Goal: Task Accomplishment & Management: Use online tool/utility

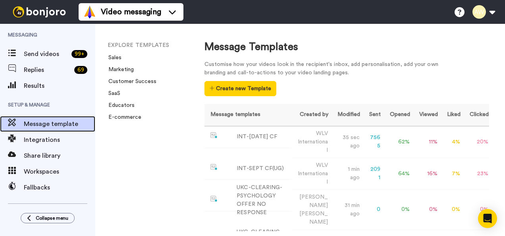
click at [76, 126] on span "Message template" at bounding box center [60, 124] width 72 height 10
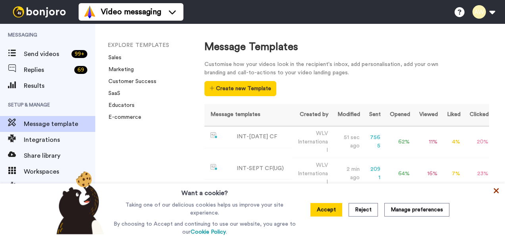
click at [496, 193] on icon at bounding box center [497, 191] width 8 height 8
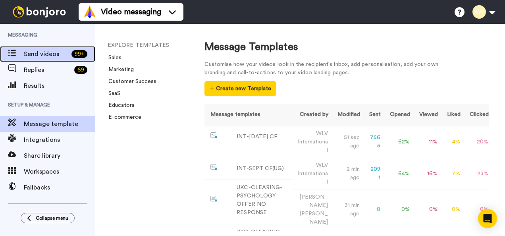
click at [28, 51] on span "Send videos" at bounding box center [46, 54] width 45 height 10
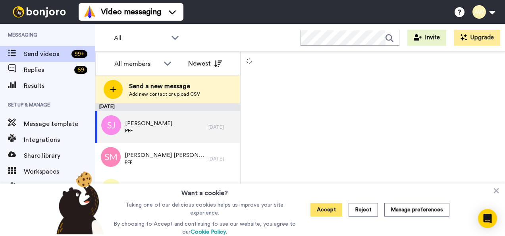
click at [329, 207] on button "Accept" at bounding box center [327, 210] width 32 height 14
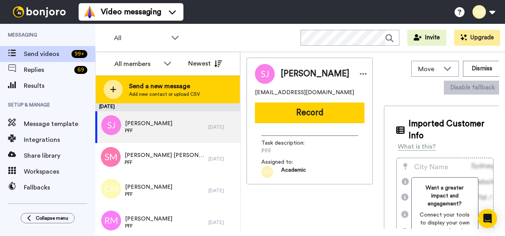
click at [134, 82] on span "Send a new message" at bounding box center [164, 86] width 71 height 10
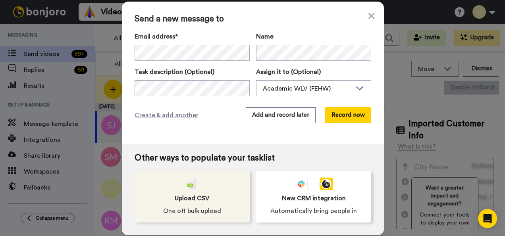
click at [194, 207] on span "One off bulk upload" at bounding box center [192, 211] width 58 height 10
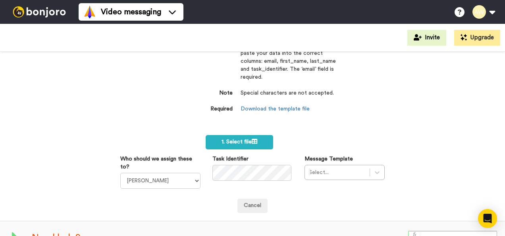
scroll to position [37, 0]
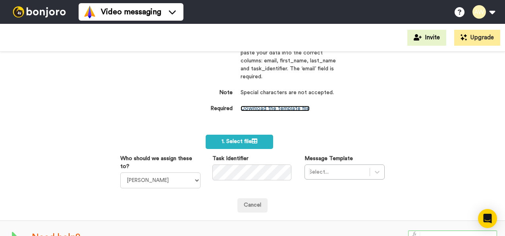
click at [279, 106] on link "Download the template file" at bounding box center [275, 109] width 69 height 6
click at [290, 108] on link "Download the template file" at bounding box center [275, 109] width 69 height 6
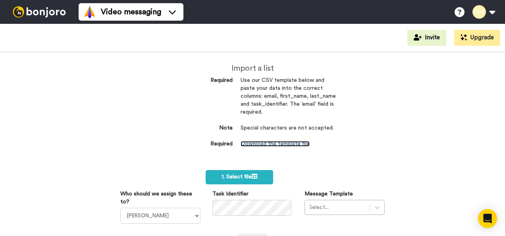
scroll to position [2, 0]
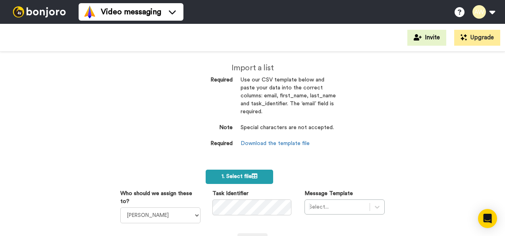
click at [248, 175] on span "1. Select file" at bounding box center [240, 177] width 36 height 6
click at [252, 174] on icon at bounding box center [255, 176] width 6 height 6
click at [253, 176] on icon at bounding box center [255, 176] width 6 height 6
click at [260, 175] on label "1. Select file" at bounding box center [240, 177] width 68 height 14
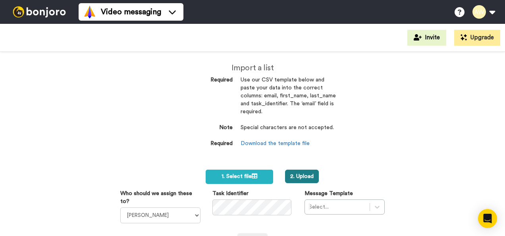
click at [291, 172] on button "2. Upload" at bounding box center [302, 177] width 34 height 14
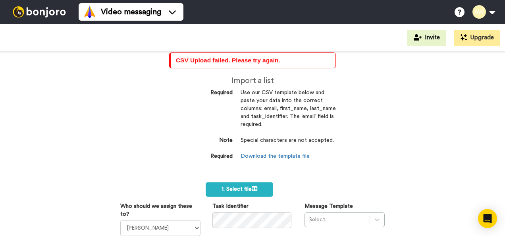
scroll to position [3, 0]
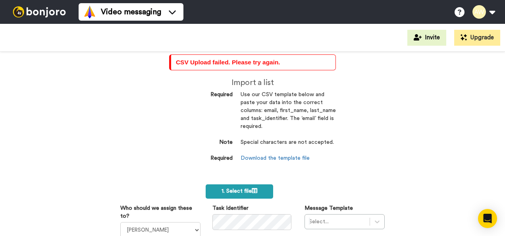
click at [226, 189] on span "1. Select file" at bounding box center [240, 191] width 36 height 6
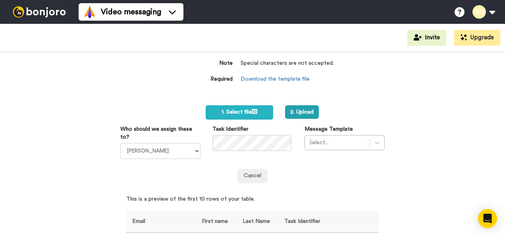
scroll to position [83, 0]
click at [192, 154] on select "[PERSON_NAME] [PERSON_NAME] WLV Academic (FSE) [PERSON_NAME] Ademokoya UK Recru…" at bounding box center [160, 151] width 80 height 16
select select "893d32a1-1eca-438f-900e-e073b28e2bc9"
click at [120, 143] on select "[PERSON_NAME] [PERSON_NAME] WLV Academic (FSE) [PERSON_NAME] Ademokoya UK Recru…" at bounding box center [160, 151] width 80 height 16
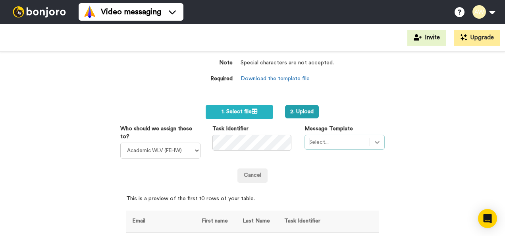
click at [372, 146] on div "Select..." at bounding box center [345, 142] width 80 height 15
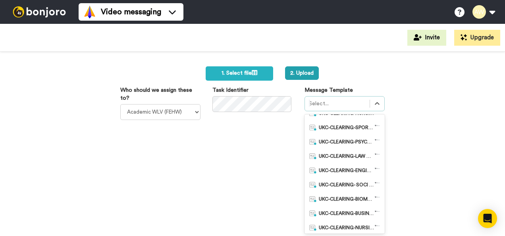
scroll to position [165, 0]
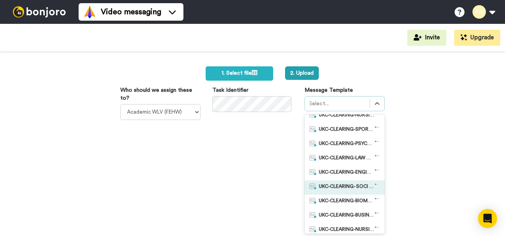
click at [353, 185] on span "UKC-CLEARING- SOCI OFFERS MADE" at bounding box center [347, 188] width 56 height 8
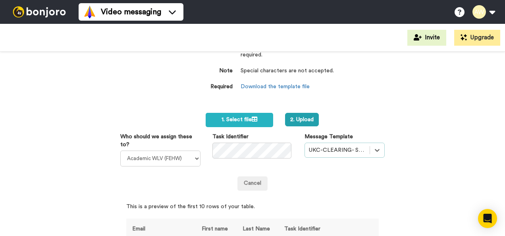
scroll to position [74, 0]
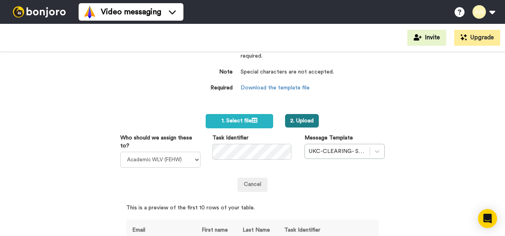
click at [298, 117] on button "2. Upload" at bounding box center [302, 121] width 34 height 14
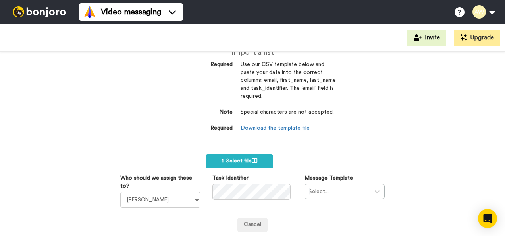
scroll to position [805, 0]
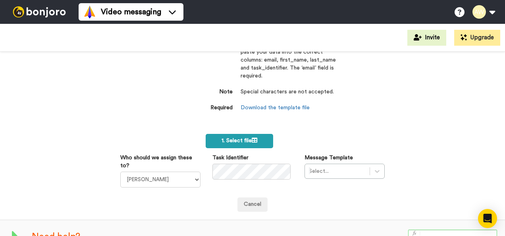
click at [226, 138] on span "1. Select file" at bounding box center [240, 141] width 36 height 6
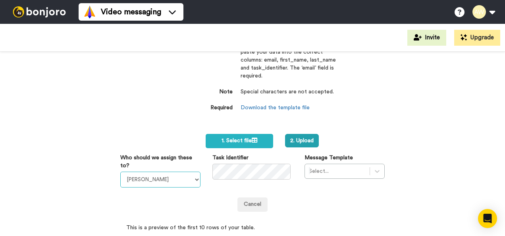
click at [175, 179] on select "[PERSON_NAME] [PERSON_NAME] WLV Academic (FSE) [PERSON_NAME] Ademokoya UK Recru…" at bounding box center [160, 180] width 80 height 16
select select "893d32a1-1eca-438f-900e-e073b28e2bc9"
click at [120, 172] on select "Laura Wright Amarjit Duggal WLV Academic (FSE) Divandra Birla Bolutife Ademokoy…" at bounding box center [160, 180] width 80 height 16
click at [249, 179] on div "Who should we assign these to? Laura Wright Amarjit Duggal WLV Academic (FSE) D…" at bounding box center [252, 171] width 277 height 34
drag, startPoint x: 335, startPoint y: 162, endPoint x: 330, endPoint y: 174, distance: 13.2
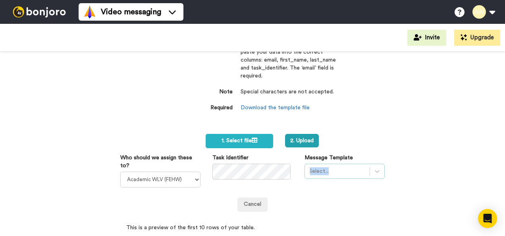
click at [330, 174] on div "Message Template Select..." at bounding box center [345, 166] width 92 height 25
click at [330, 174] on div "Select..." at bounding box center [345, 171] width 80 height 15
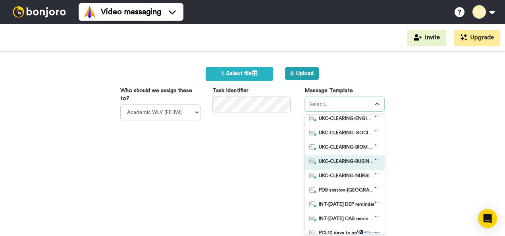
scroll to position [218, 0]
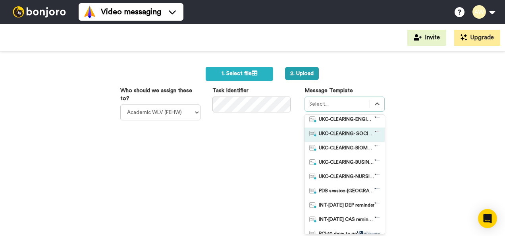
click at [342, 135] on span "UKC-CLEARING- SOCI OFFERS MADE" at bounding box center [347, 135] width 56 height 8
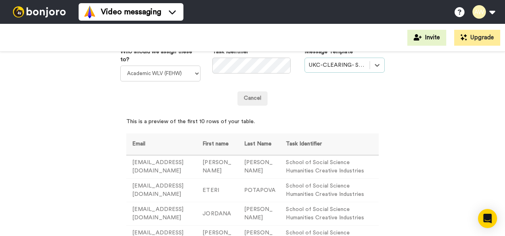
scroll to position [772, 0]
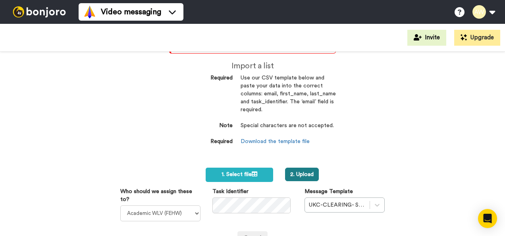
click at [301, 172] on button "2. Upload" at bounding box center [302, 175] width 34 height 14
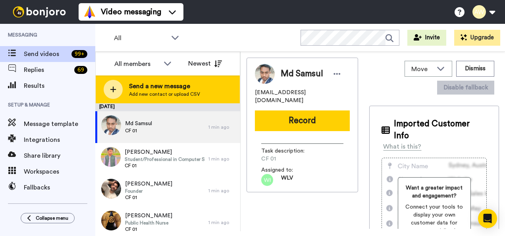
click at [195, 93] on span "Add new contact or upload CSV" at bounding box center [164, 94] width 71 height 6
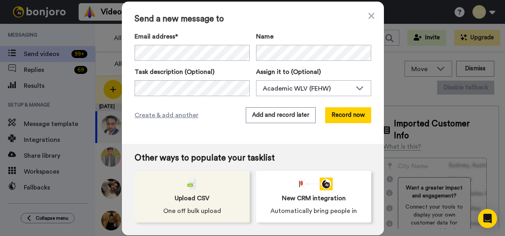
click at [215, 175] on div "Upload CSV One off bulk upload" at bounding box center [192, 197] width 115 height 52
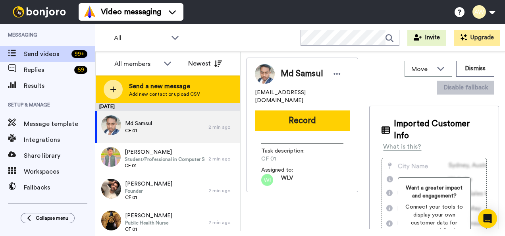
click at [137, 76] on div "Send a new message Add new contact or upload CSV" at bounding box center [168, 89] width 144 height 28
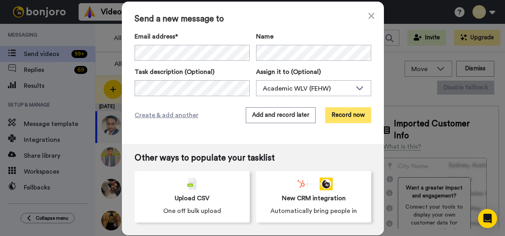
click at [355, 112] on button "Record now" at bounding box center [348, 115] width 46 height 16
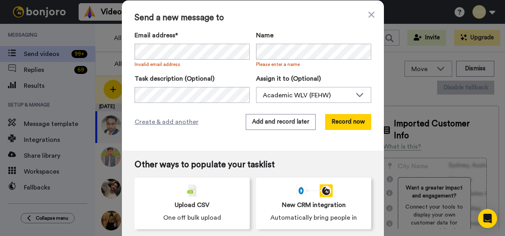
scroll to position [6, 0]
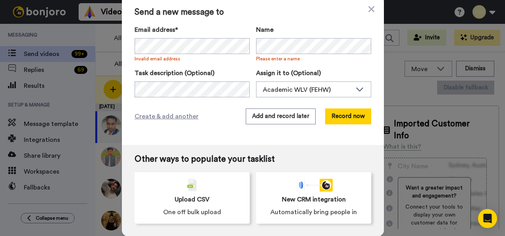
click at [92, 181] on div "Send a new message to Email address* SUCCESS GARUBA <successg11m@gmail.com> ANA…" at bounding box center [252, 118] width 505 height 236
click at [92, 181] on div "Fallbacks" at bounding box center [47, 188] width 95 height 16
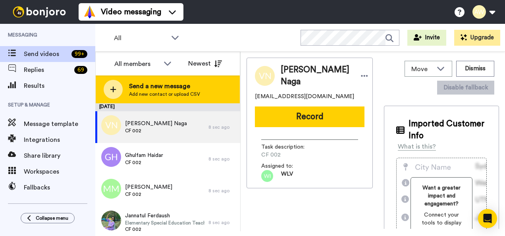
click at [145, 89] on span "Send a new message" at bounding box center [164, 86] width 71 height 10
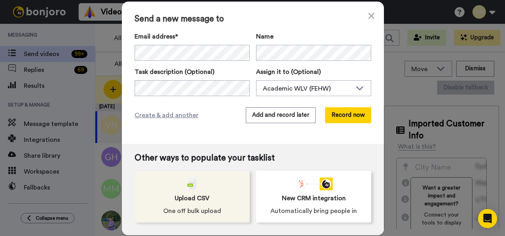
click at [186, 196] on span "Upload CSV" at bounding box center [192, 199] width 35 height 10
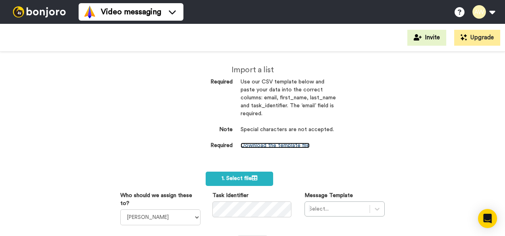
click at [266, 148] on link "Download the template file" at bounding box center [275, 146] width 69 height 6
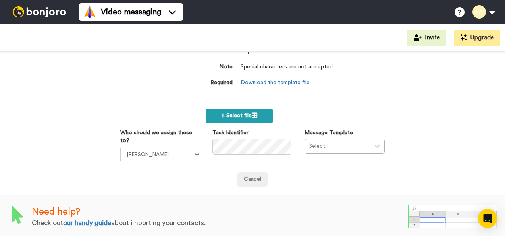
click at [257, 118] on label "1. Select file" at bounding box center [240, 116] width 68 height 14
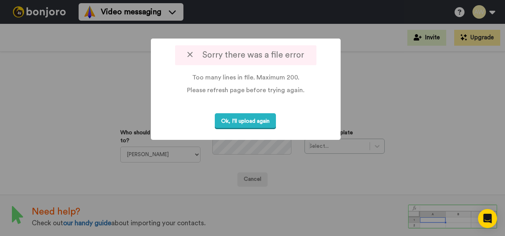
click at [188, 50] on icon at bounding box center [190, 54] width 5 height 8
click at [233, 114] on button "Ok, I'll upload again" at bounding box center [245, 121] width 61 height 16
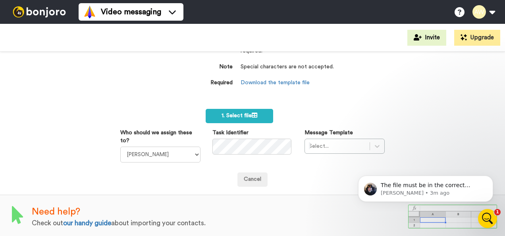
scroll to position [0, 0]
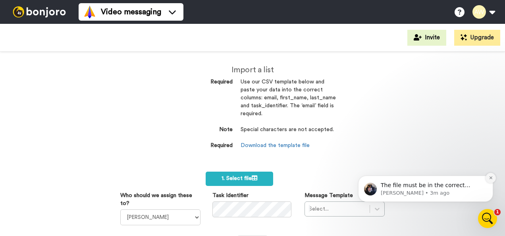
click at [491, 177] on icon "Dismiss notification" at bounding box center [491, 177] width 3 height 3
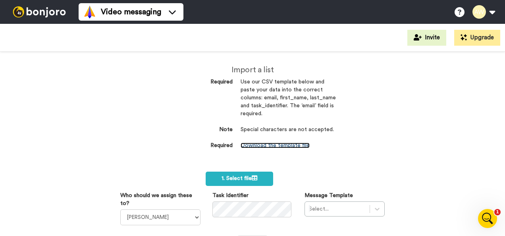
click at [277, 144] on link "Download the template file" at bounding box center [275, 146] width 69 height 6
click at [346, 160] on div "Import a list Required Use our CSV template below and paste your data into the …" at bounding box center [252, 144] width 505 height 184
click at [240, 181] on label "1. Select file" at bounding box center [240, 179] width 68 height 14
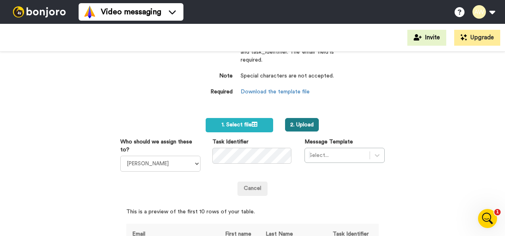
scroll to position [54, 0]
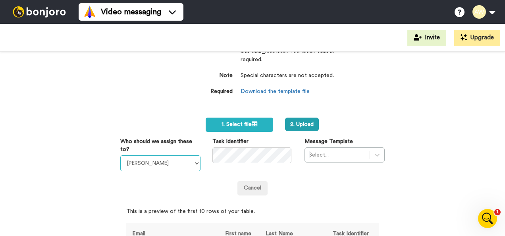
click at [190, 162] on select "Laura Wright Amarjit Duggal WLV Academic (FSE) Divandra Birla Bolutife Ademokoy…" at bounding box center [160, 163] width 80 height 16
select select "893d32a1-1eca-438f-900e-e073b28e2bc9"
click at [120, 155] on select "Laura Wright Amarjit Duggal WLV Academic (FSE) Divandra Birla Bolutife Ademokoy…" at bounding box center [160, 163] width 80 height 16
click at [371, 151] on div "Select..." at bounding box center [345, 154] width 80 height 15
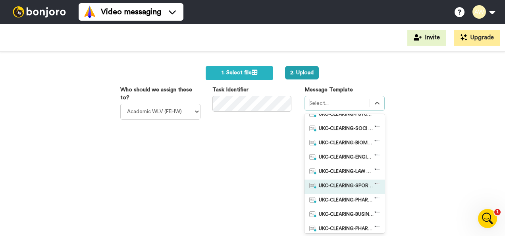
scroll to position [66, 0]
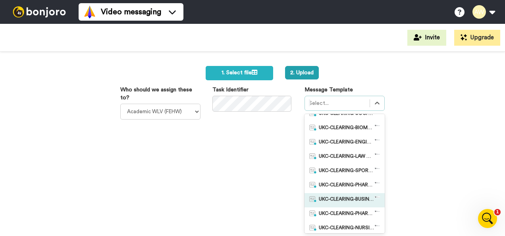
click at [344, 194] on div "UKC-CLEARING-BUSINESS OFFER NO RESPONSE" at bounding box center [345, 200] width 80 height 14
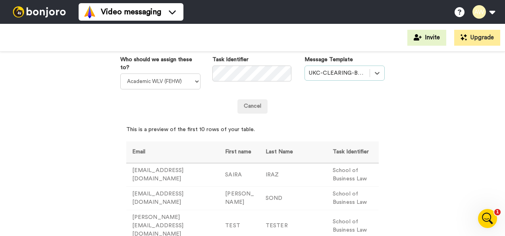
scroll to position [0, 0]
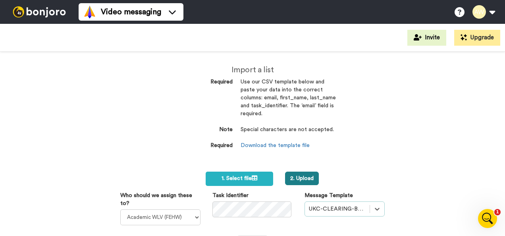
click at [298, 178] on button "2. Upload" at bounding box center [302, 179] width 34 height 14
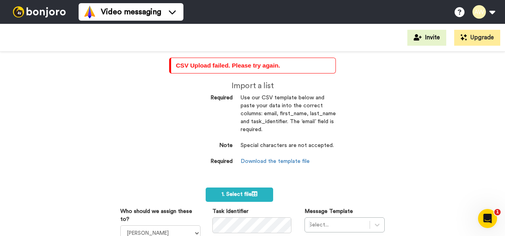
scroll to position [85, 0]
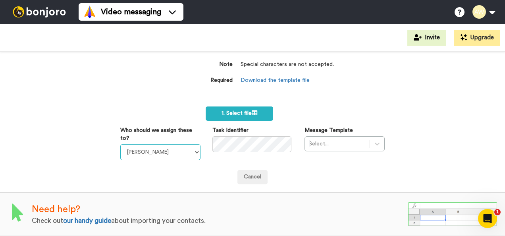
click at [179, 146] on select "Laura Wright Amarjit Duggal WLV Academic (FSE) Divandra Birla Bolutife Ademokoy…" at bounding box center [160, 152] width 80 height 16
click at [331, 89] on div "Import a list Required Use our CSV template below and paste your data into the …" at bounding box center [252, 50] width 167 height 100
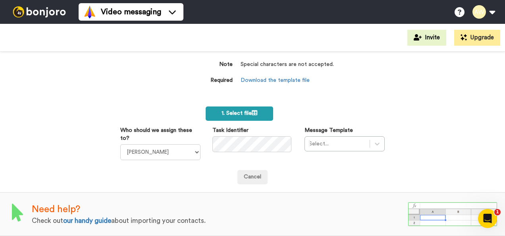
click at [248, 110] on span "1. Select file" at bounding box center [240, 113] width 36 height 6
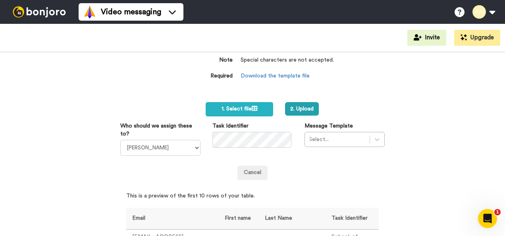
click at [184, 131] on label "Who should we assign these to?" at bounding box center [160, 130] width 80 height 16
click at [184, 140] on select "Laura Wright Amarjit Duggal WLV Academic (FSE) Divandra Birla Bolutife Ademokoy…" at bounding box center [160, 148] width 80 height 16
click at [186, 141] on select "Laura Wright Amarjit Duggal WLV Academic (FSE) Divandra Birla Bolutife Ademokoy…" at bounding box center [160, 148] width 80 height 16
select select "893d32a1-1eca-438f-900e-e073b28e2bc9"
click at [120, 140] on select "Laura Wright Amarjit Duggal WLV Academic (FSE) Divandra Birla Bolutife Ademokoy…" at bounding box center [160, 148] width 80 height 16
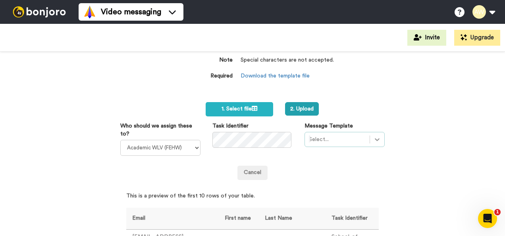
click at [373, 141] on div "Select..." at bounding box center [345, 139] width 80 height 15
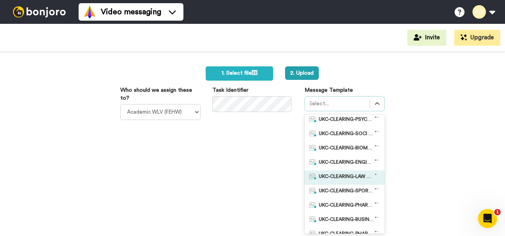
scroll to position [63, 0]
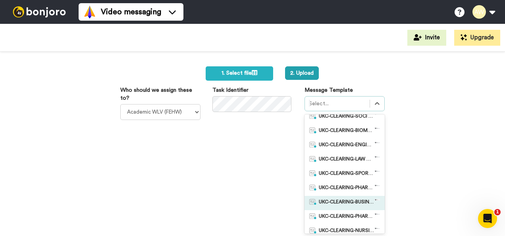
click at [350, 199] on span "UKC-CLEARING-BUSINESS OFFER NO RESPONSE" at bounding box center [347, 203] width 56 height 8
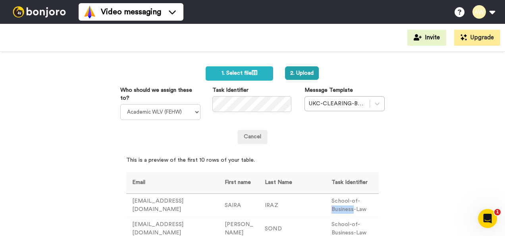
click at [350, 198] on td "School-of-Business-Law" at bounding box center [352, 205] width 53 height 23
click at [426, 149] on div "CSV Upload failed. Please try again. Import a list Required Use our CSV templat…" at bounding box center [252, 144] width 505 height 184
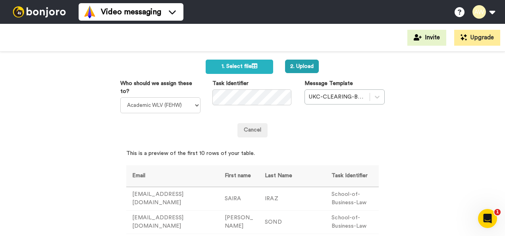
scroll to position [0, 0]
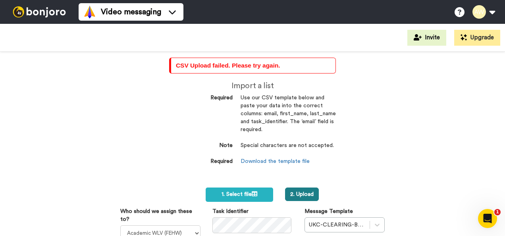
click at [296, 194] on button "2. Upload" at bounding box center [302, 195] width 34 height 14
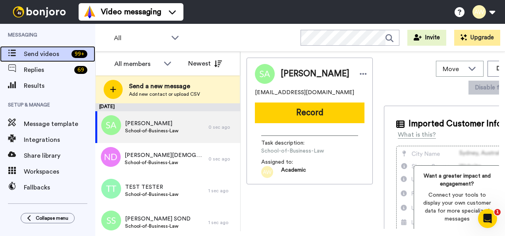
click at [52, 55] on span "Send videos" at bounding box center [46, 54] width 45 height 10
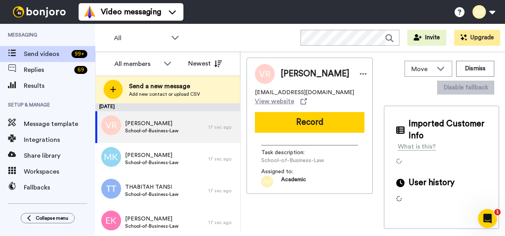
click at [140, 89] on span "Send a new message" at bounding box center [164, 86] width 71 height 10
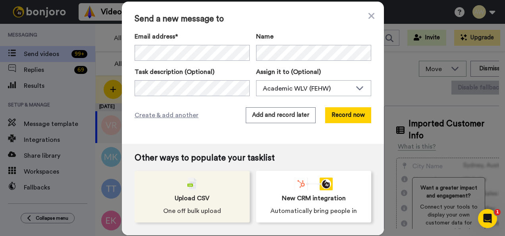
click at [199, 192] on div "Upload CSV One off bulk upload" at bounding box center [192, 197] width 115 height 52
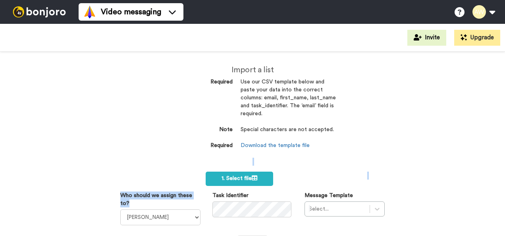
click at [280, 150] on div "Import a list Required Use our CSV template below and paste your data into the …" at bounding box center [252, 144] width 505 height 184
click at [280, 150] on div "Import a list Required Use our CSV template below and paste your data into the …" at bounding box center [252, 116] width 167 height 100
click at [276, 145] on link "Download the template file" at bounding box center [275, 146] width 69 height 6
click at [408, 163] on div "Import a list Required Use our CSV template below and paste your data into the …" at bounding box center [252, 144] width 505 height 184
